Goal: Transaction & Acquisition: Purchase product/service

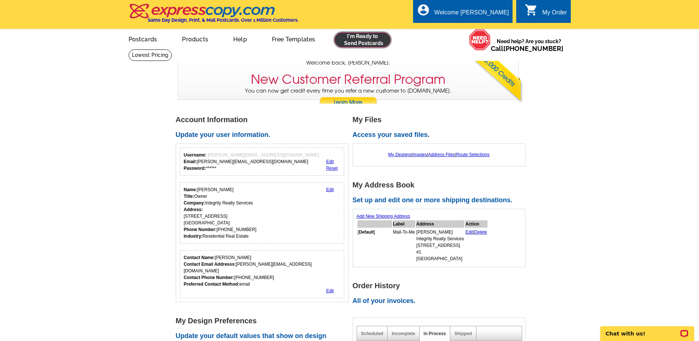
click at [361, 35] on link at bounding box center [363, 39] width 56 height 15
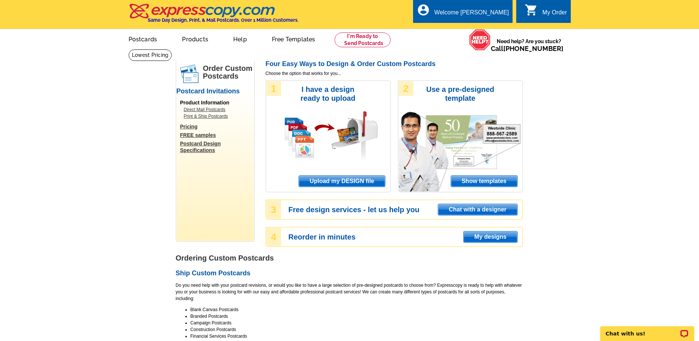
click at [465, 181] on span "Show templates" at bounding box center [484, 181] width 66 height 11
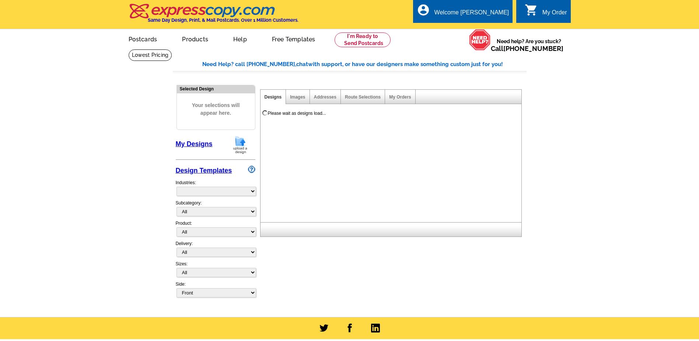
select select "971"
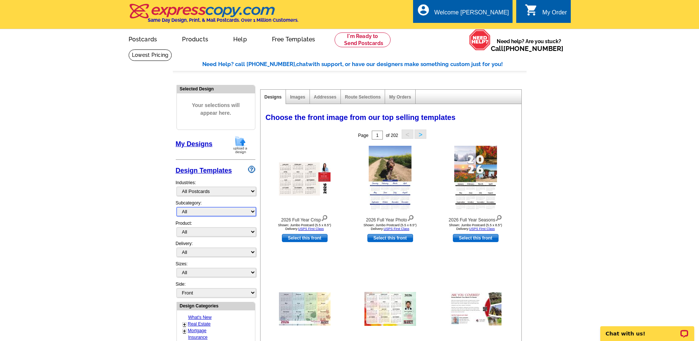
click at [251, 211] on select "All" at bounding box center [217, 211] width 80 height 9
click at [252, 230] on select "All Postcards Letters and flyers Business Cards Door Hangers Greeting Cards" at bounding box center [217, 231] width 80 height 9
select select "1"
click at [177, 227] on select "All Postcards Letters and flyers Business Cards Door Hangers Greeting Cards" at bounding box center [217, 231] width 80 height 9
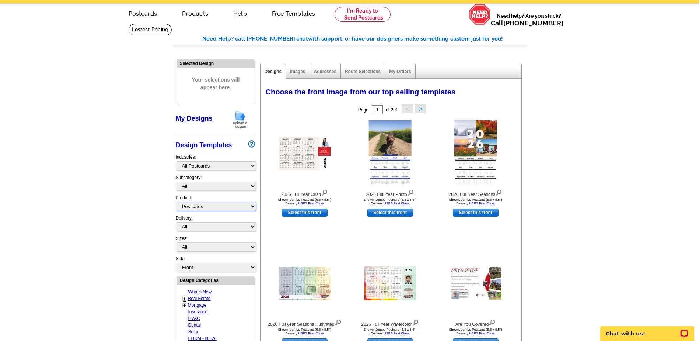
scroll to position [37, 0]
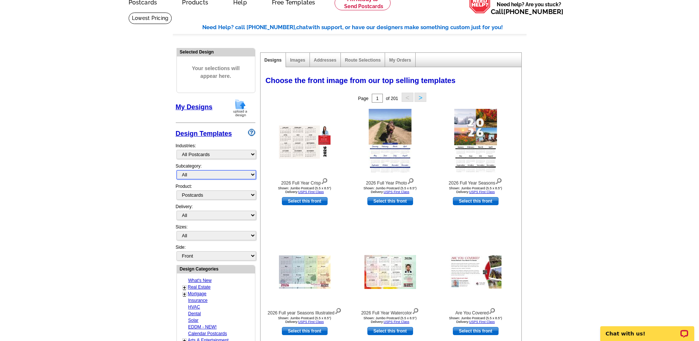
click at [252, 175] on select "All" at bounding box center [217, 174] width 80 height 9
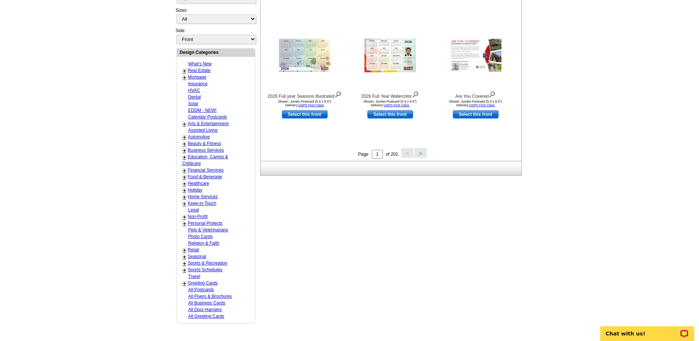
scroll to position [258, 0]
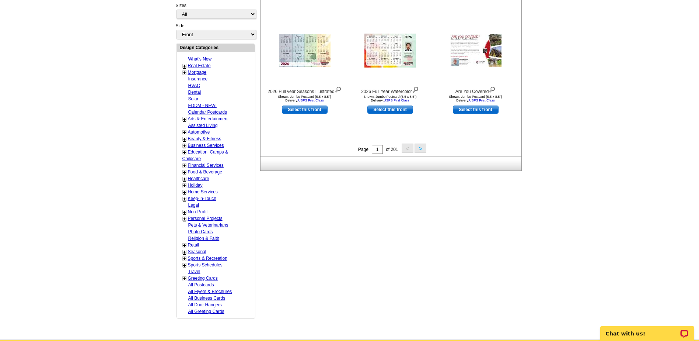
click at [195, 65] on link "Real Estate" at bounding box center [199, 65] width 23 height 5
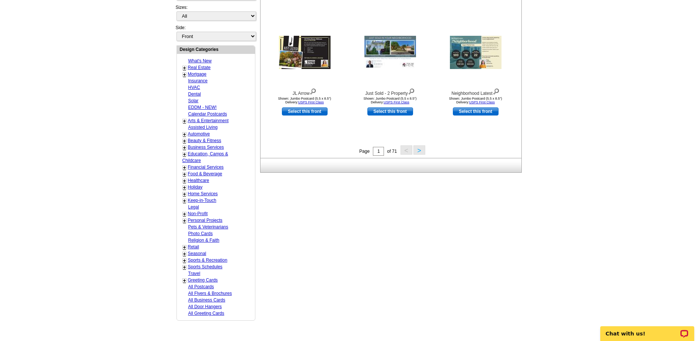
scroll to position [257, 0]
click at [198, 300] on link "All Business Cards" at bounding box center [206, 299] width 37 height 5
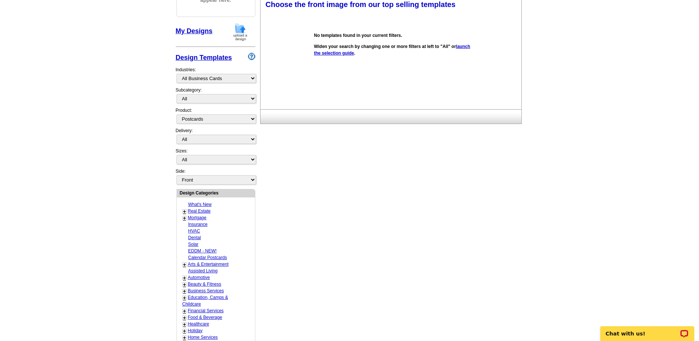
scroll to position [109, 0]
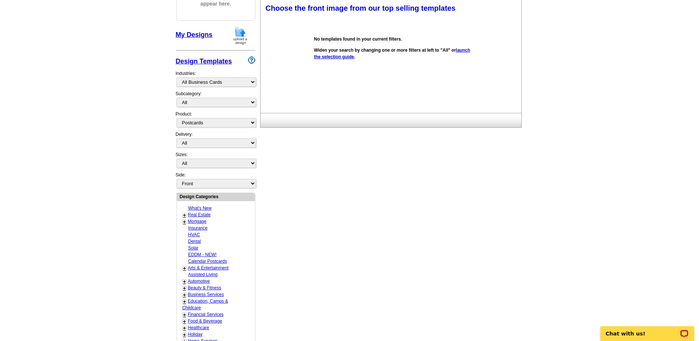
click at [194, 209] on link "What's New" at bounding box center [200, 207] width 24 height 5
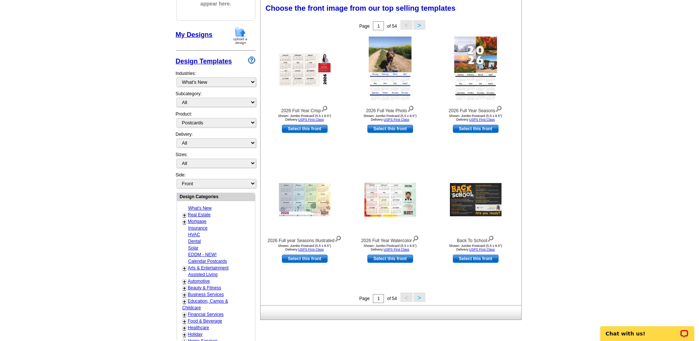
click at [195, 216] on link "Real Estate" at bounding box center [199, 214] width 23 height 5
select select "785"
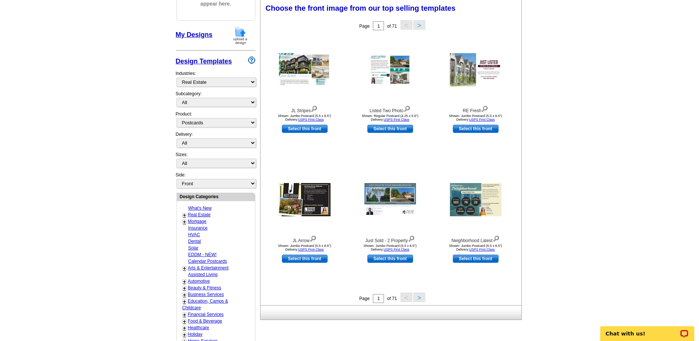
click at [206, 216] on link "Real Estate" at bounding box center [199, 214] width 23 height 5
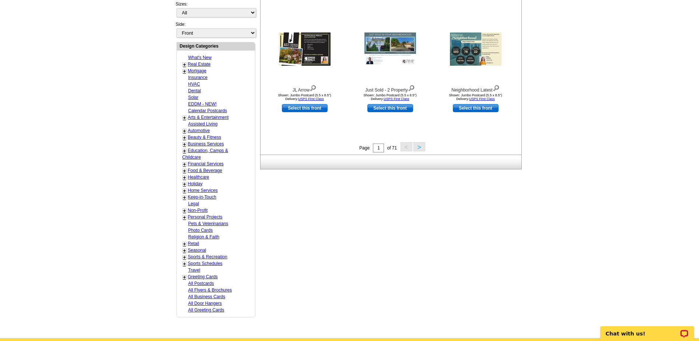
scroll to position [257, 0]
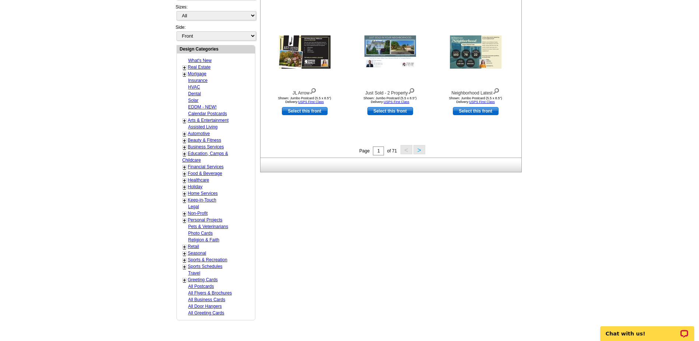
click at [197, 68] on link "Real Estate" at bounding box center [199, 67] width 23 height 5
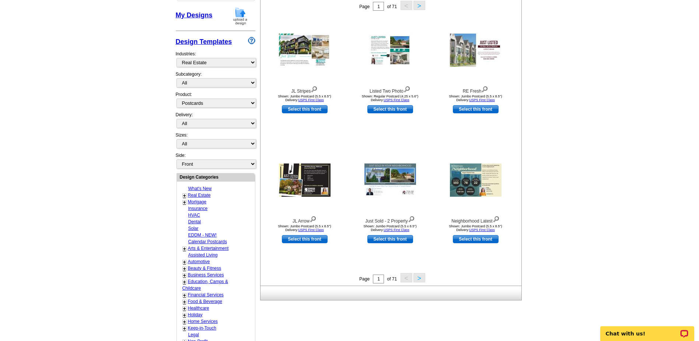
scroll to position [109, 0]
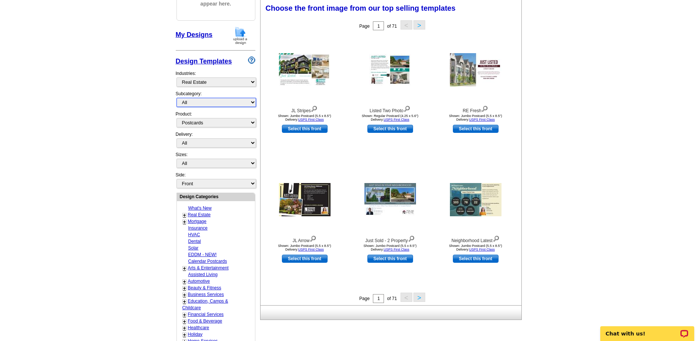
click at [253, 103] on select "All RE/MAX® Referrals [PERSON_NAME]® Berkshire Hathaway Home Services Century 2…" at bounding box center [217, 102] width 80 height 9
select select "790"
click at [177, 98] on select "All RE/MAX® Referrals [PERSON_NAME]® Berkshire Hathaway Home Services Century 2…" at bounding box center [217, 102] width 80 height 9
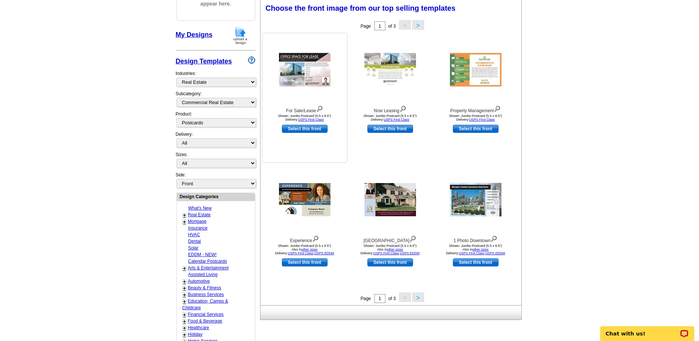
click at [302, 77] on img at bounding box center [305, 70] width 52 height 34
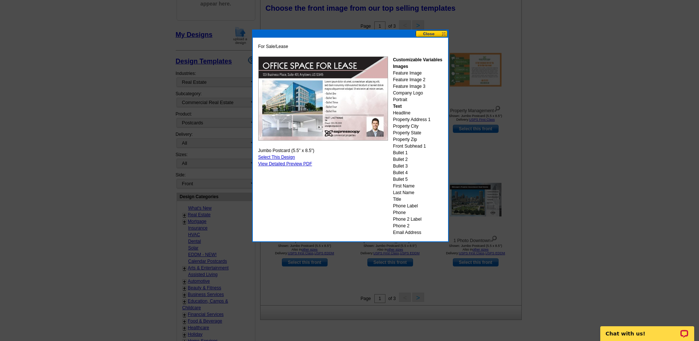
click at [428, 35] on button at bounding box center [432, 33] width 32 height 7
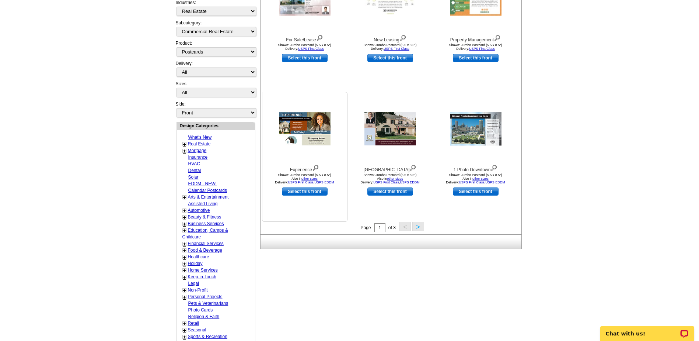
scroll to position [183, 0]
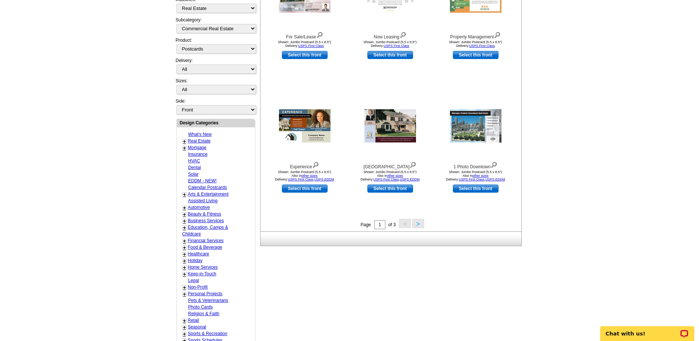
click at [419, 222] on button ">" at bounding box center [419, 223] width 12 height 9
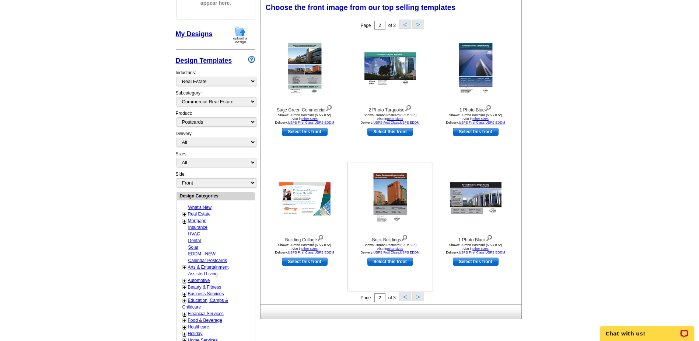
scroll to position [109, 0]
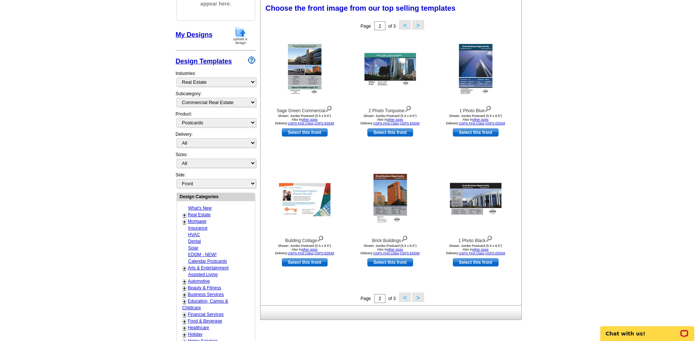
click at [418, 299] on button ">" at bounding box center [419, 296] width 12 height 9
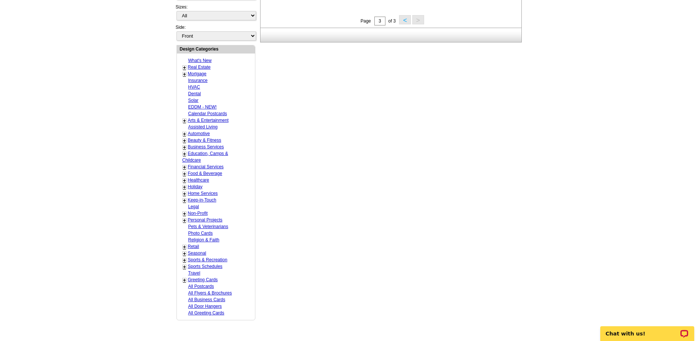
scroll to position [293, 0]
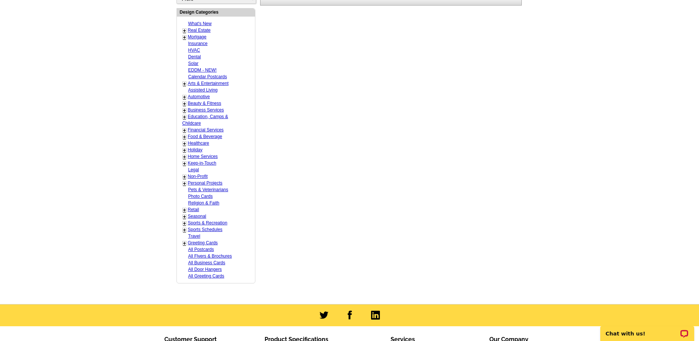
click at [211, 242] on link "Greeting Cards" at bounding box center [203, 242] width 30 height 5
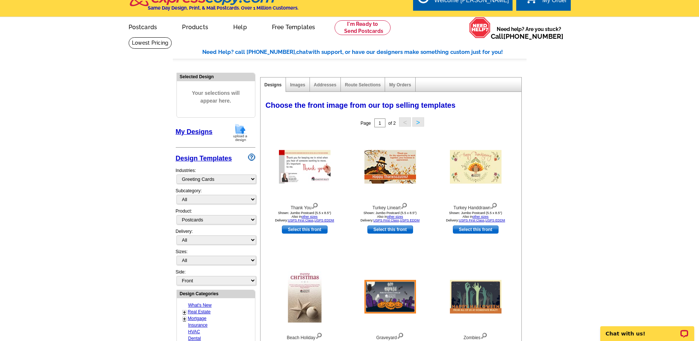
scroll to position [0, 0]
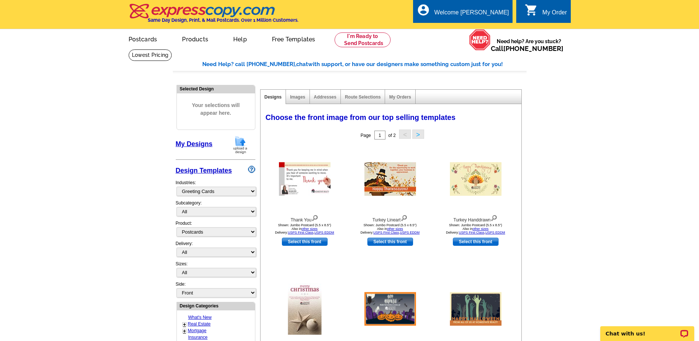
click at [418, 135] on button ">" at bounding box center [419, 133] width 12 height 9
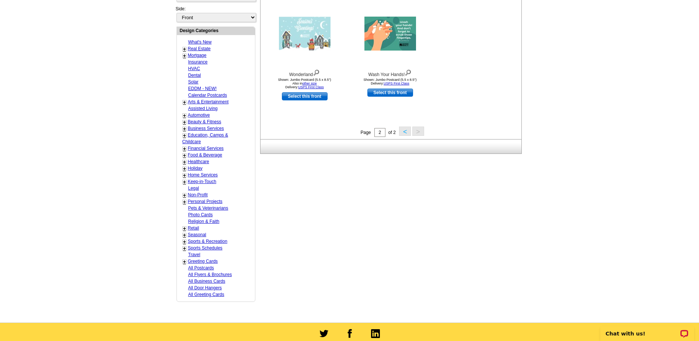
scroll to position [258, 0]
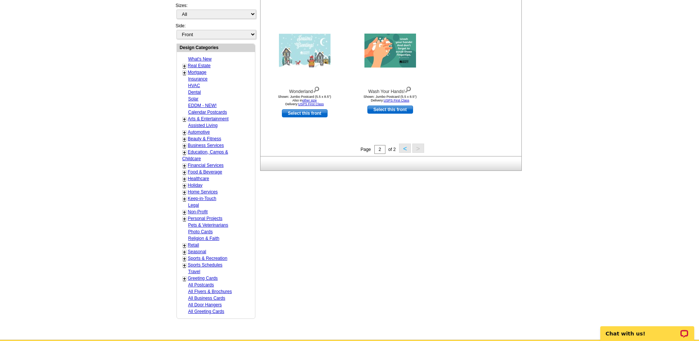
click at [202, 284] on link "All Postcards" at bounding box center [201, 284] width 26 height 5
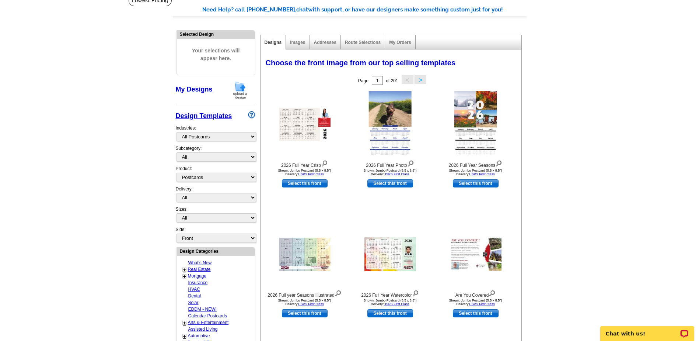
scroll to position [35, 0]
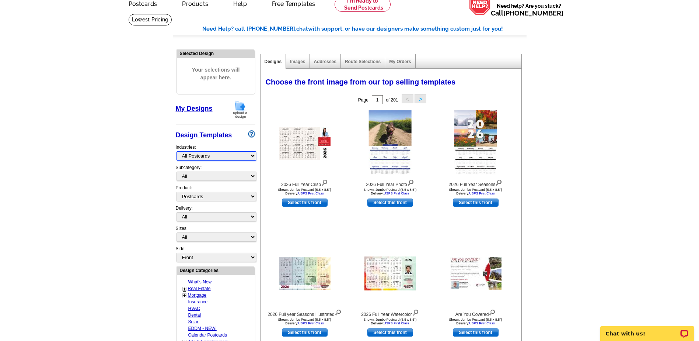
click at [252, 156] on select "What's New Real Estate Mortgage Insurance HVAC Dental Solar EDDM - NEW! Calenda…" at bounding box center [217, 155] width 80 height 9
click at [177, 152] on select "What's New Real Estate Mortgage Insurance HVAC Dental Solar EDDM - NEW! Calenda…" at bounding box center [217, 155] width 80 height 9
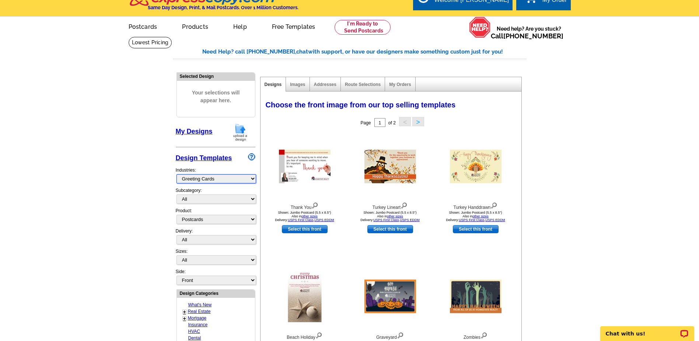
scroll to position [0, 0]
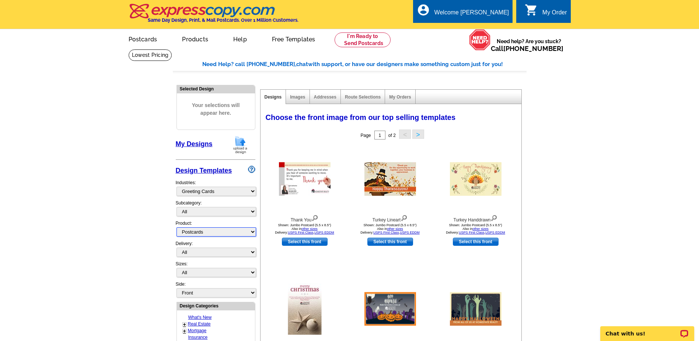
click at [254, 232] on select "All Postcards Letters and flyers Business Cards Door Hangers Greeting Cards" at bounding box center [217, 231] width 80 height 9
click at [297, 180] on img at bounding box center [305, 179] width 52 height 34
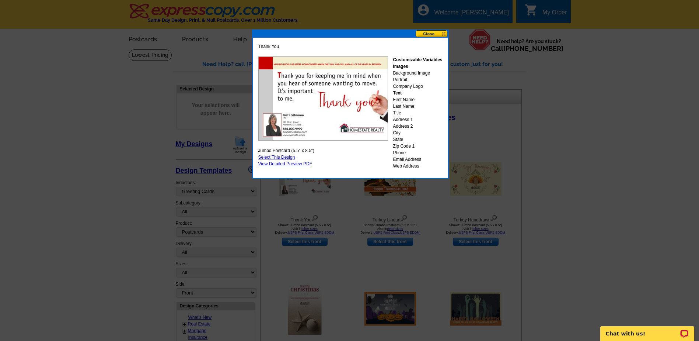
click at [423, 33] on button at bounding box center [432, 33] width 32 height 7
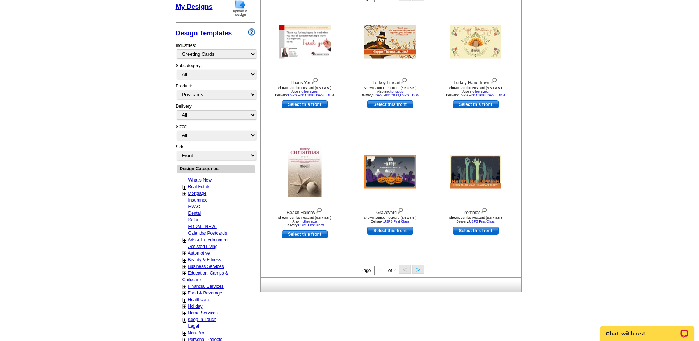
scroll to position [147, 0]
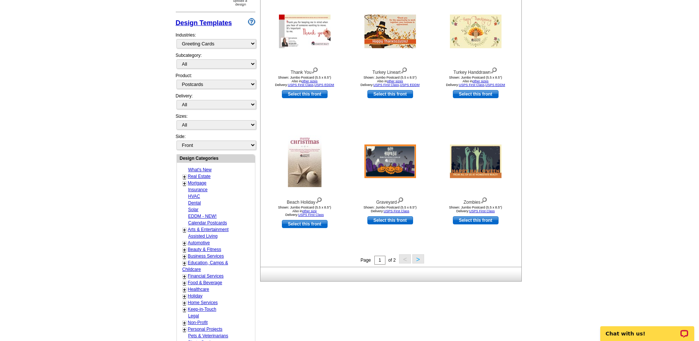
click at [420, 257] on button ">" at bounding box center [419, 258] width 12 height 9
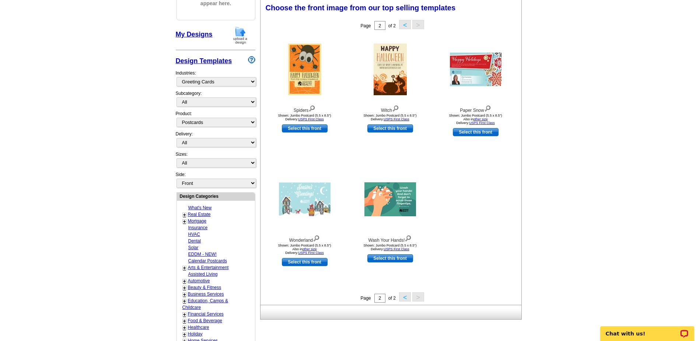
scroll to position [109, 0]
click at [251, 81] on select "What's New Real Estate Mortgage Insurance HVAC Dental Solar EDDM - NEW! Calenda…" at bounding box center [217, 81] width 80 height 9
click at [177, 78] on select "What's New Real Estate Mortgage Insurance HVAC Dental Solar EDDM - NEW! Calenda…" at bounding box center [217, 81] width 80 height 9
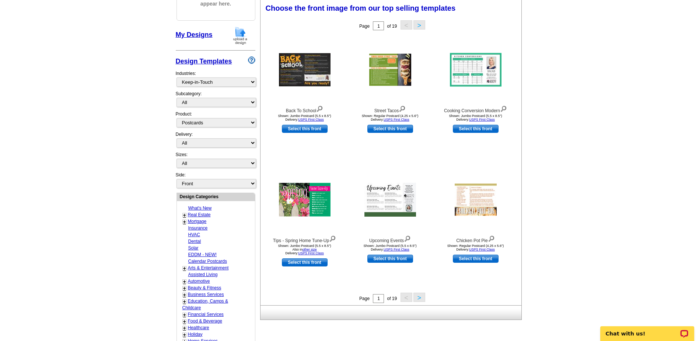
click at [417, 298] on button ">" at bounding box center [420, 296] width 12 height 9
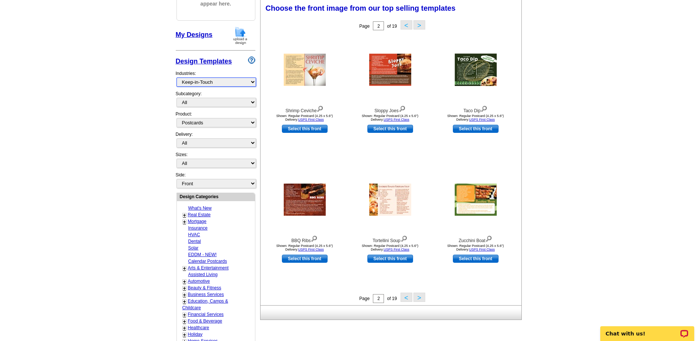
click at [209, 83] on select "What's New Real Estate Mortgage Insurance HVAC Dental Solar EDDM - NEW! Calenda…" at bounding box center [217, 81] width 80 height 9
select select "784"
click at [177, 78] on select "What's New Real Estate Mortgage Insurance HVAC Dental Solar EDDM - NEW! Calenda…" at bounding box center [217, 81] width 80 height 9
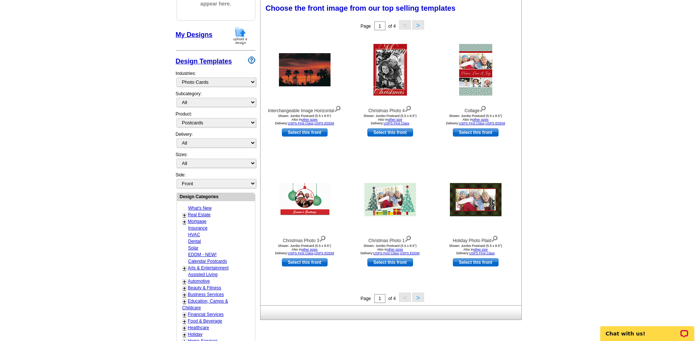
click at [417, 296] on button ">" at bounding box center [419, 296] width 12 height 9
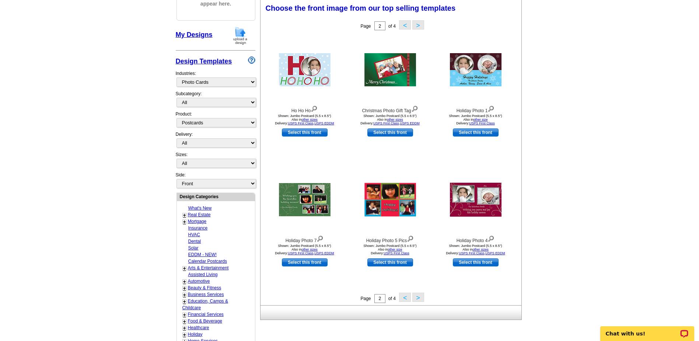
click at [417, 296] on button ">" at bounding box center [419, 296] width 12 height 9
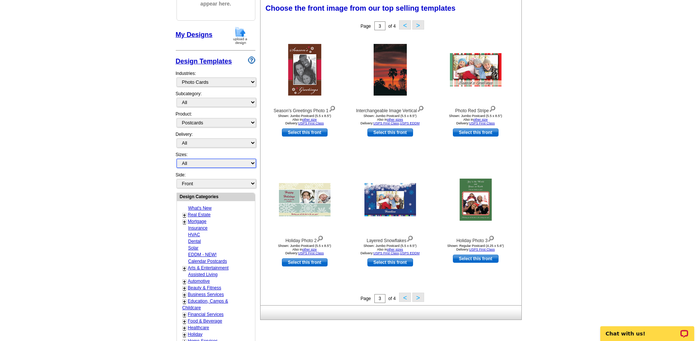
click at [211, 162] on select "All Jumbo Postcard (5.5" x 8.5") Regular Postcard (4.25" x 5.6") Panoramic Post…" at bounding box center [217, 163] width 80 height 9
select select "1"
click at [177, 159] on select "All Jumbo Postcard (5.5" x 8.5") Regular Postcard (4.25" x 5.6") Panoramic Post…" at bounding box center [217, 163] width 80 height 9
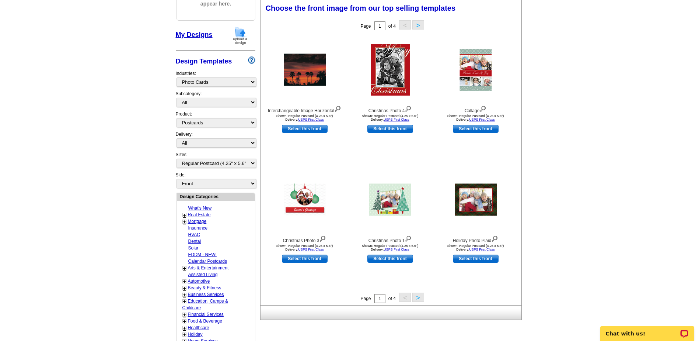
click at [416, 298] on button ">" at bounding box center [419, 296] width 12 height 9
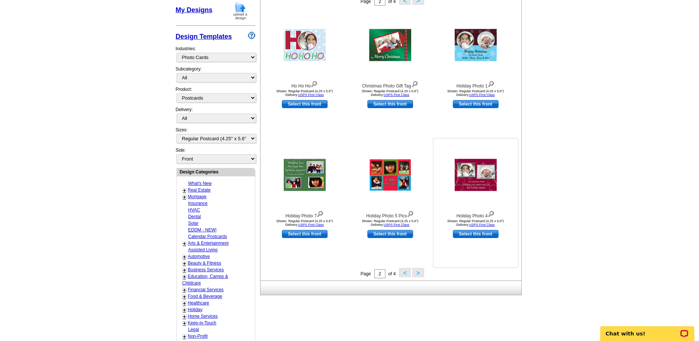
scroll to position [146, 0]
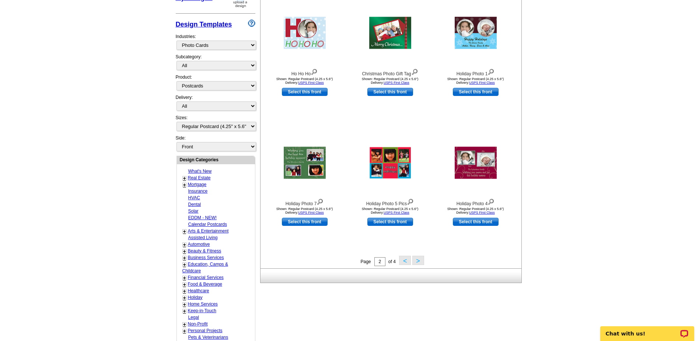
click at [416, 261] on button ">" at bounding box center [419, 260] width 12 height 9
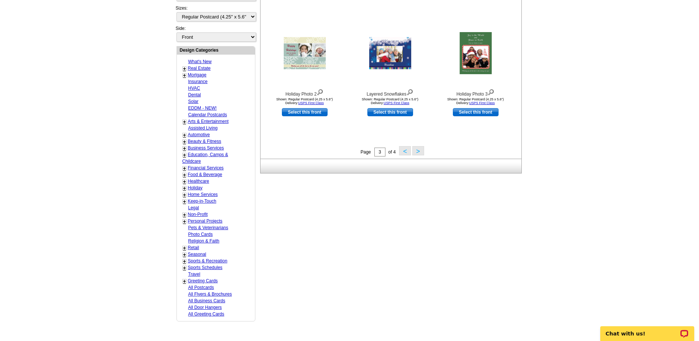
scroll to position [257, 0]
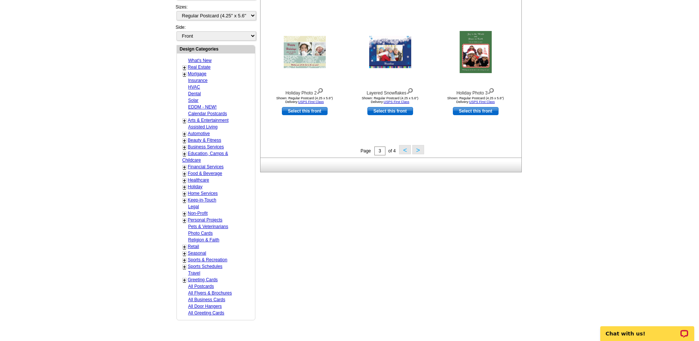
click at [420, 150] on button ">" at bounding box center [419, 149] width 12 height 9
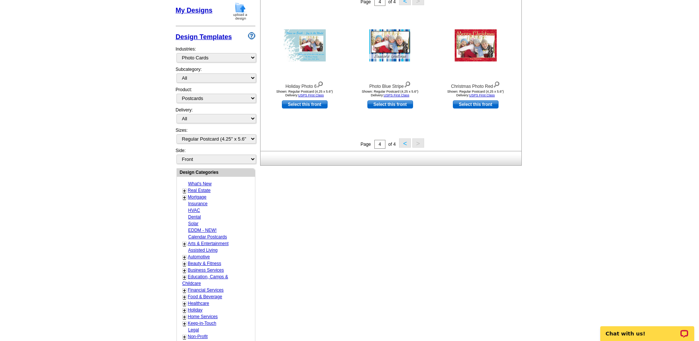
scroll to position [146, 0]
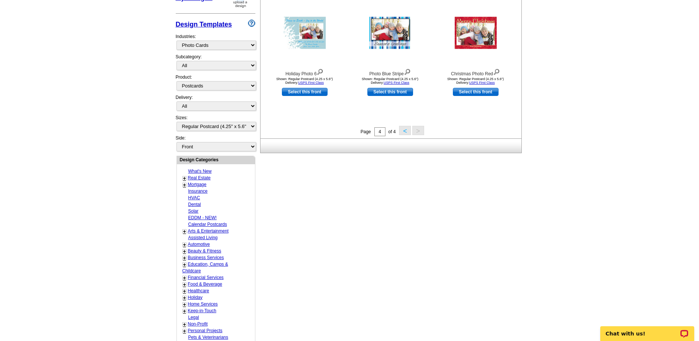
click at [409, 131] on button "<" at bounding box center [405, 130] width 12 height 9
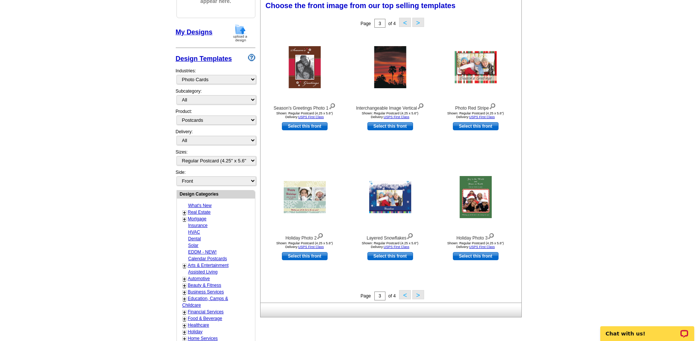
scroll to position [109, 0]
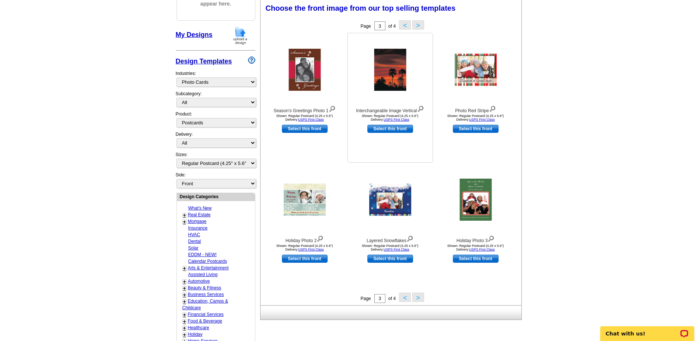
click at [400, 81] on img at bounding box center [390, 70] width 32 height 42
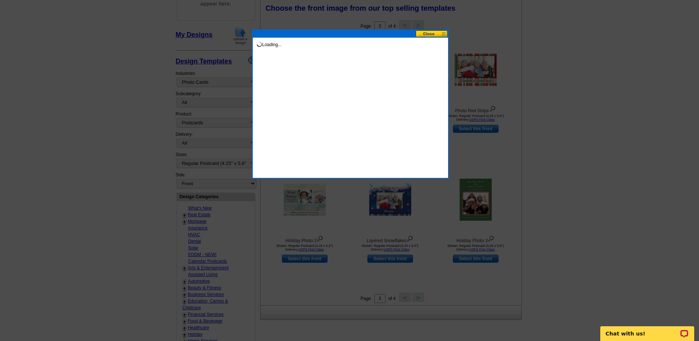
click at [400, 81] on div "Loading..." at bounding box center [350, 103] width 197 height 149
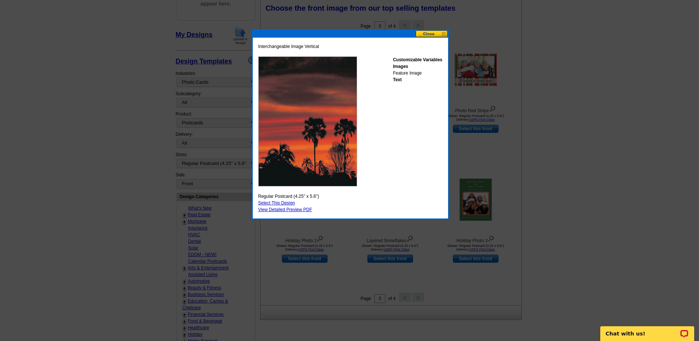
click at [436, 31] on button at bounding box center [432, 33] width 32 height 7
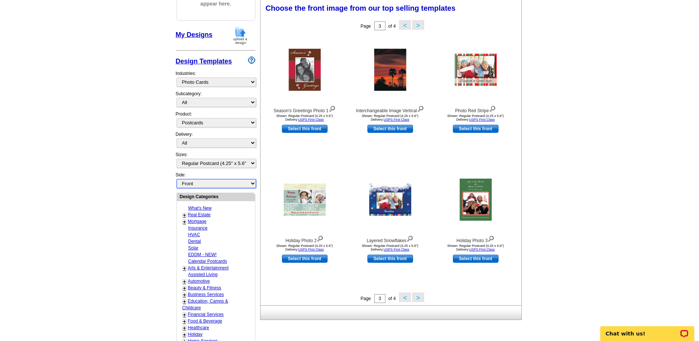
click at [212, 183] on select "Front Back" at bounding box center [217, 183] width 80 height 9
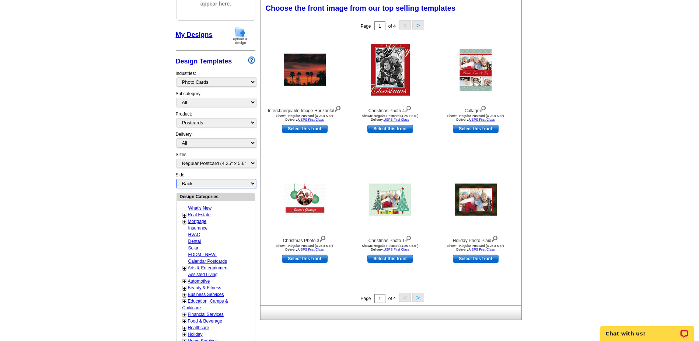
click at [177, 179] on select "Front Back" at bounding box center [217, 183] width 80 height 9
select select "back"
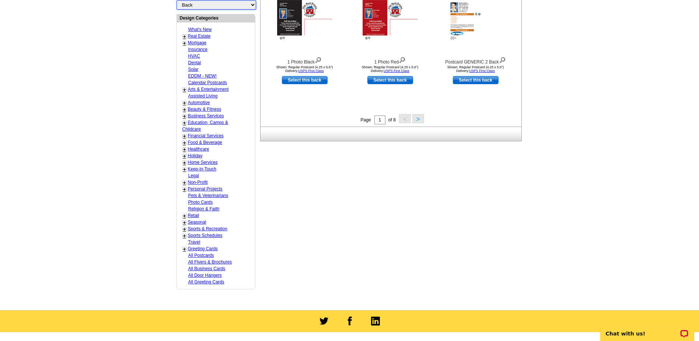
scroll to position [293, 0]
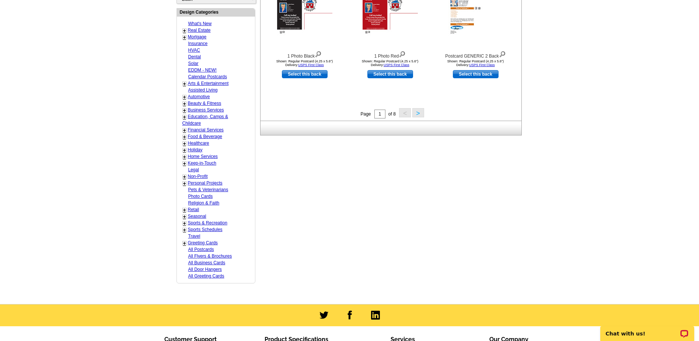
click at [198, 241] on link "Greeting Cards" at bounding box center [203, 242] width 30 height 5
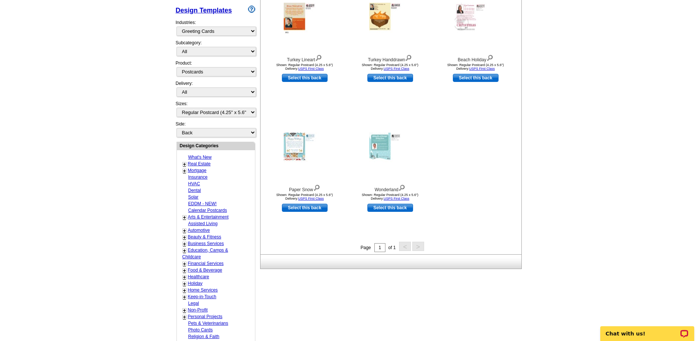
scroll to position [183, 0]
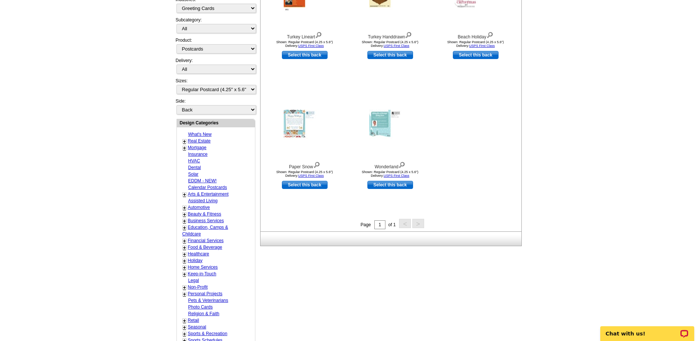
click at [197, 139] on link "Real Estate" at bounding box center [199, 140] width 23 height 5
select select "785"
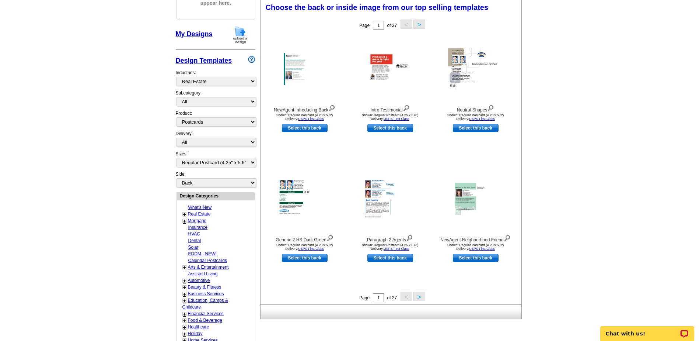
scroll to position [109, 0]
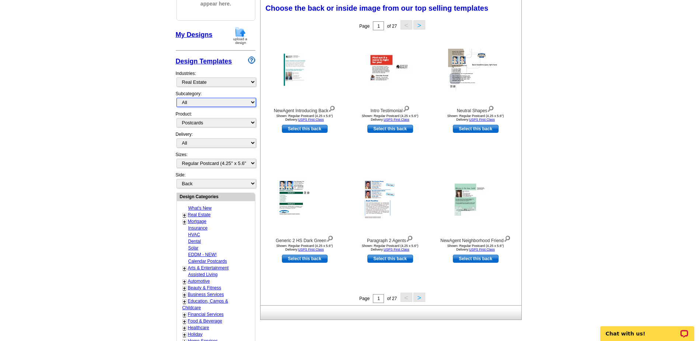
click at [251, 101] on select "All RE/MAX® Referrals [PERSON_NAME]® Berkshire Hathaway Home Services Century 2…" at bounding box center [217, 102] width 80 height 9
select select "788"
click at [177, 98] on select "All RE/MAX® Referrals [PERSON_NAME]® Berkshire Hathaway Home Services Century 2…" at bounding box center [217, 102] width 80 height 9
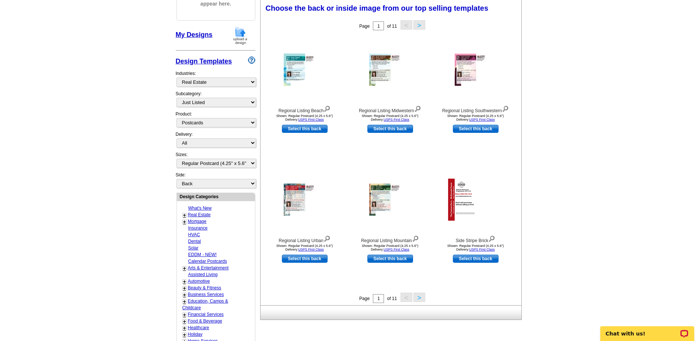
click at [419, 296] on button ">" at bounding box center [420, 296] width 12 height 9
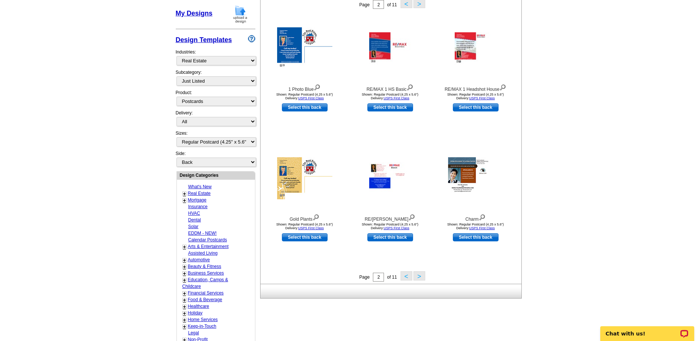
scroll to position [147, 0]
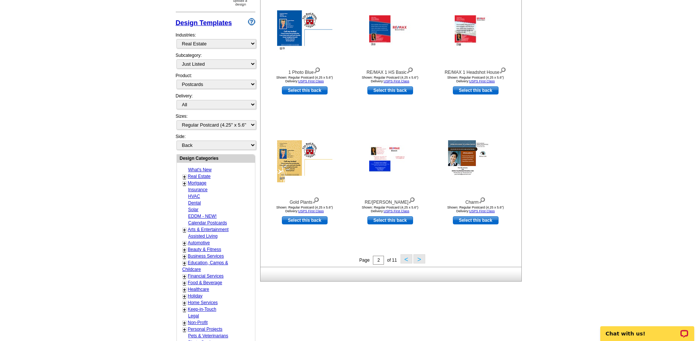
click at [420, 261] on button ">" at bounding box center [420, 258] width 12 height 9
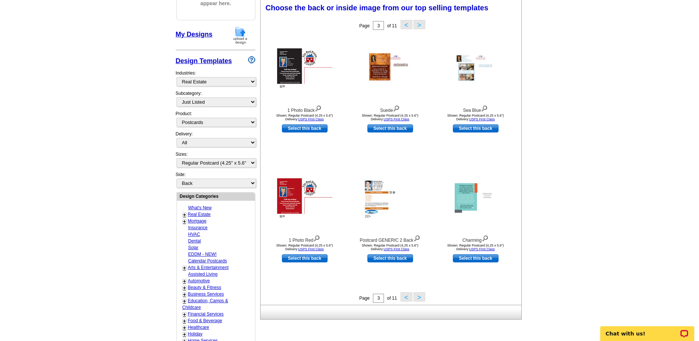
scroll to position [109, 0]
click at [417, 295] on button ">" at bounding box center [420, 296] width 12 height 9
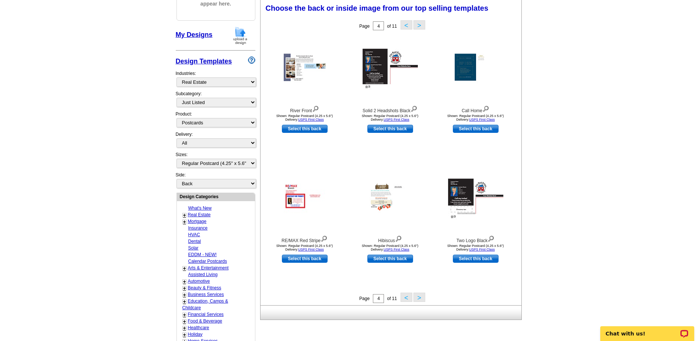
click at [417, 295] on button ">" at bounding box center [420, 296] width 12 height 9
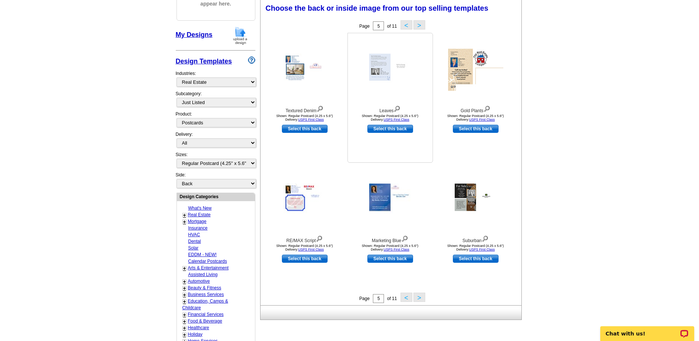
click at [403, 87] on div at bounding box center [390, 70] width 81 height 66
click at [376, 74] on img at bounding box center [390, 70] width 42 height 32
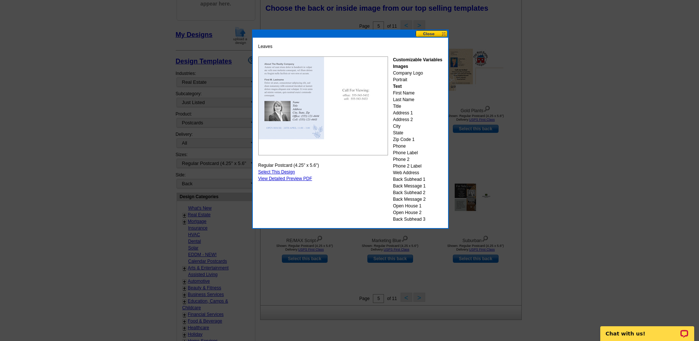
click at [433, 34] on button at bounding box center [432, 33] width 32 height 7
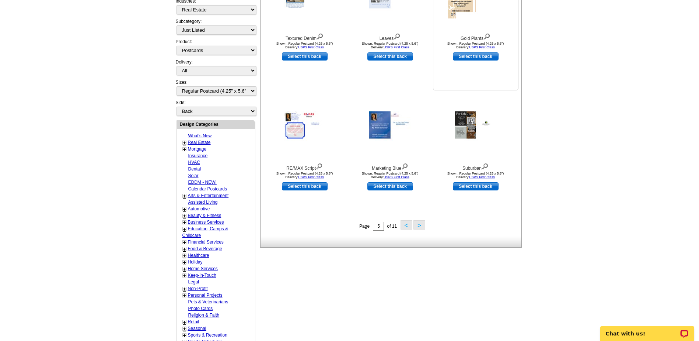
scroll to position [183, 0]
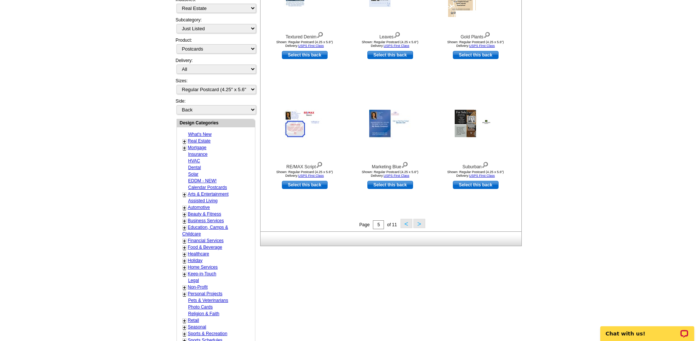
click at [419, 224] on button ">" at bounding box center [420, 223] width 12 height 9
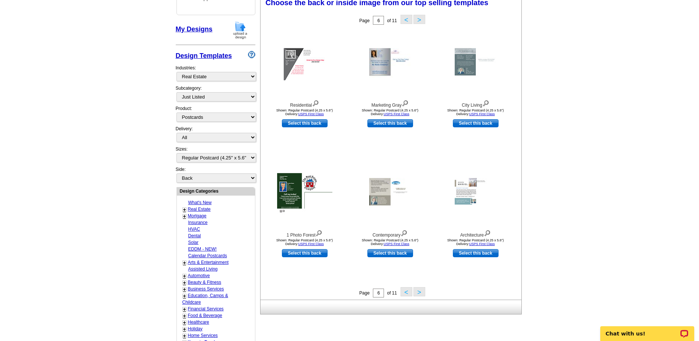
scroll to position [109, 0]
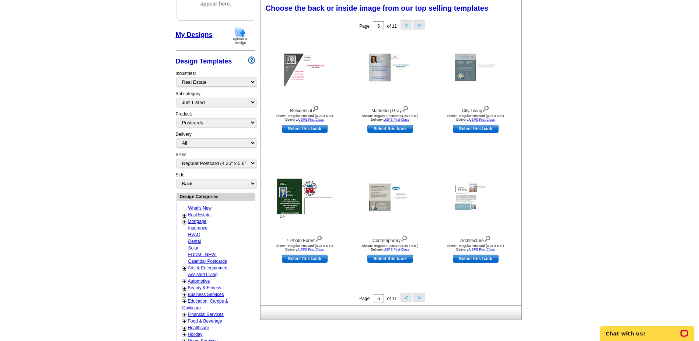
click at [420, 297] on button ">" at bounding box center [420, 296] width 12 height 9
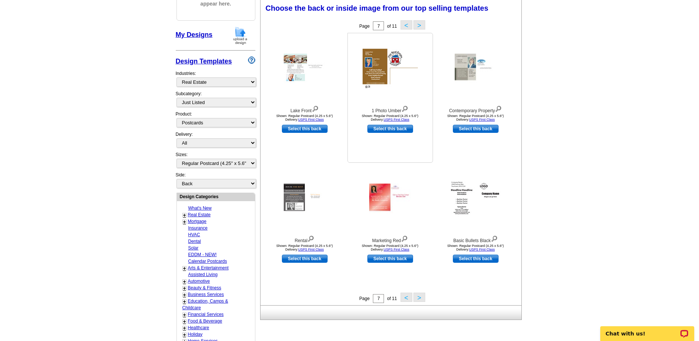
click at [373, 72] on img at bounding box center [390, 70] width 55 height 42
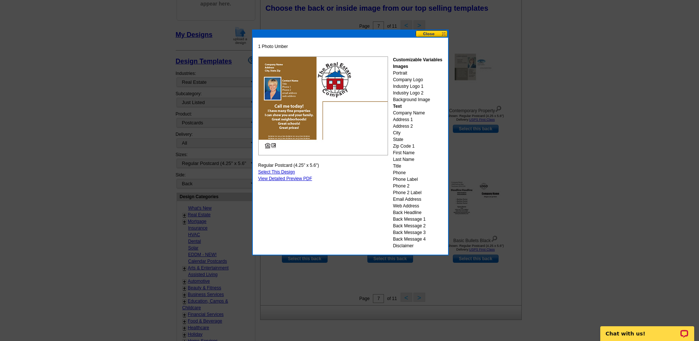
click at [427, 31] on button at bounding box center [432, 33] width 32 height 7
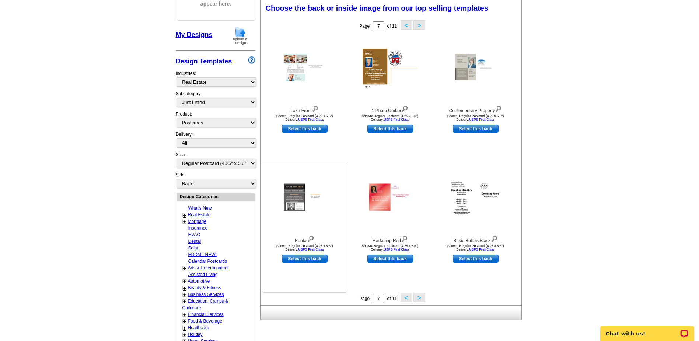
click at [302, 200] on img at bounding box center [305, 200] width 42 height 32
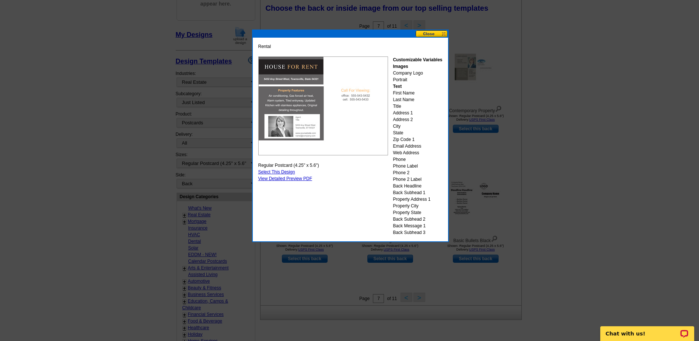
click at [430, 32] on button at bounding box center [432, 33] width 32 height 7
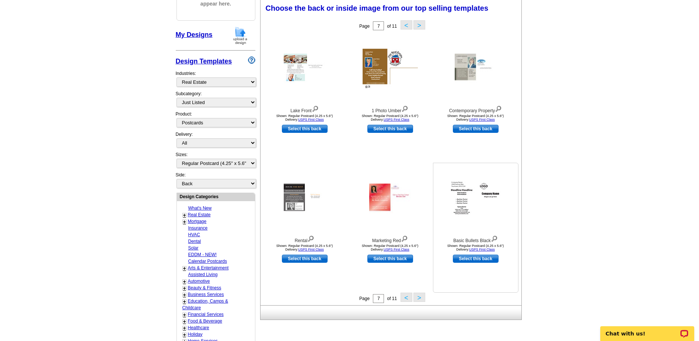
click at [482, 215] on img at bounding box center [475, 199] width 55 height 42
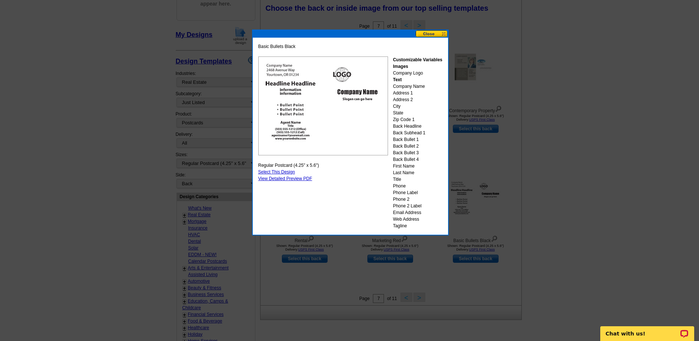
click at [424, 35] on button at bounding box center [432, 33] width 32 height 7
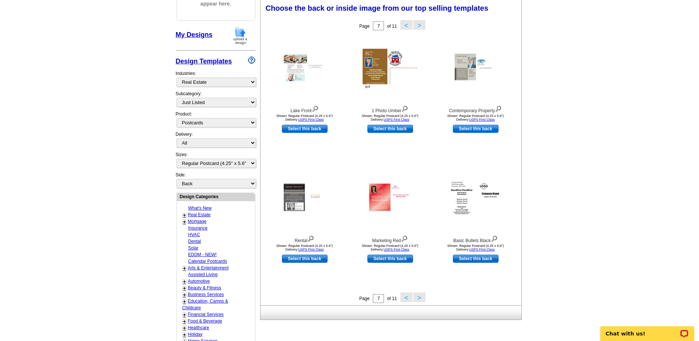
click at [419, 297] on button ">" at bounding box center [420, 296] width 12 height 9
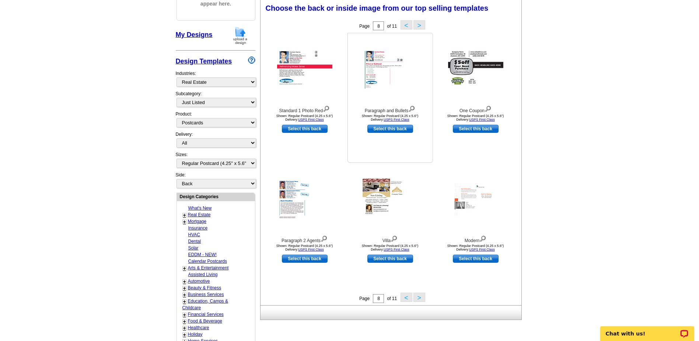
click at [387, 88] on img at bounding box center [390, 70] width 55 height 42
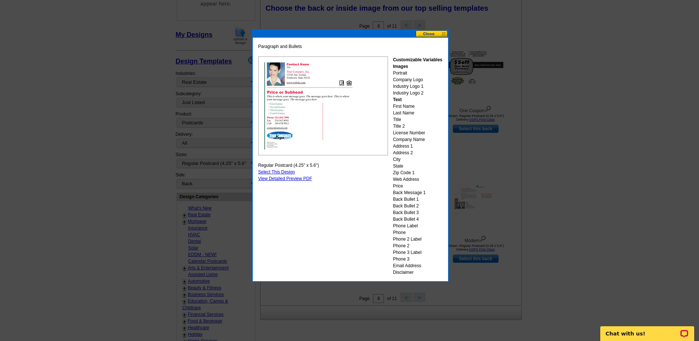
click at [430, 33] on button at bounding box center [432, 33] width 32 height 7
